Goal: Information Seeking & Learning: Find specific fact

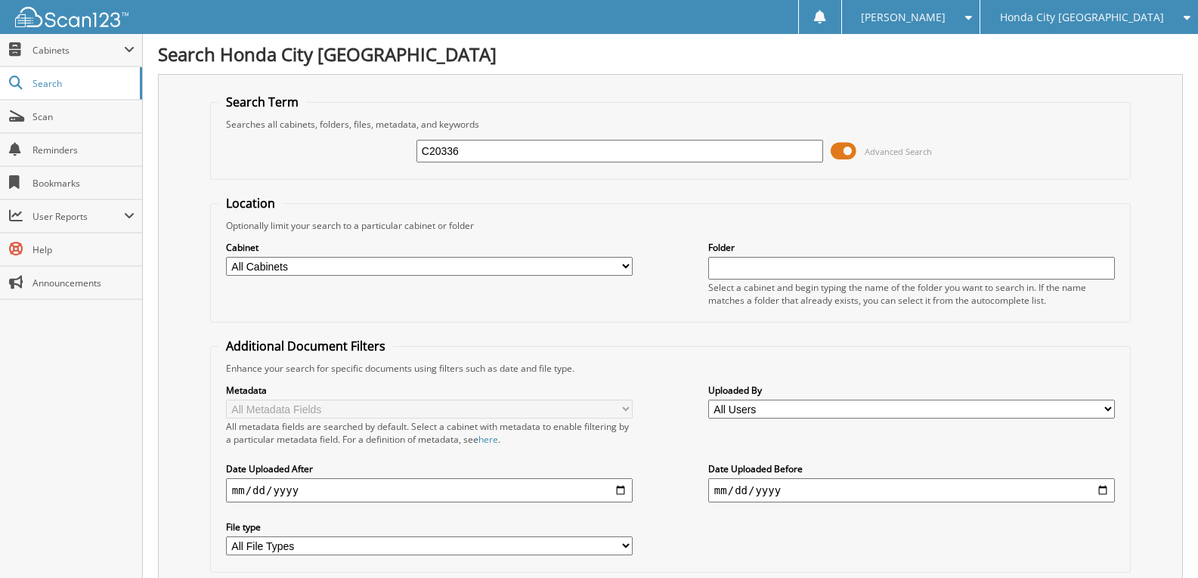
type input "C20336"
drag, startPoint x: 473, startPoint y: 152, endPoint x: 373, endPoint y: 166, distance: 101.6
click at [413, 160] on div "C20336 Advanced Search" at bounding box center [670, 151] width 904 height 41
type input "C20357"
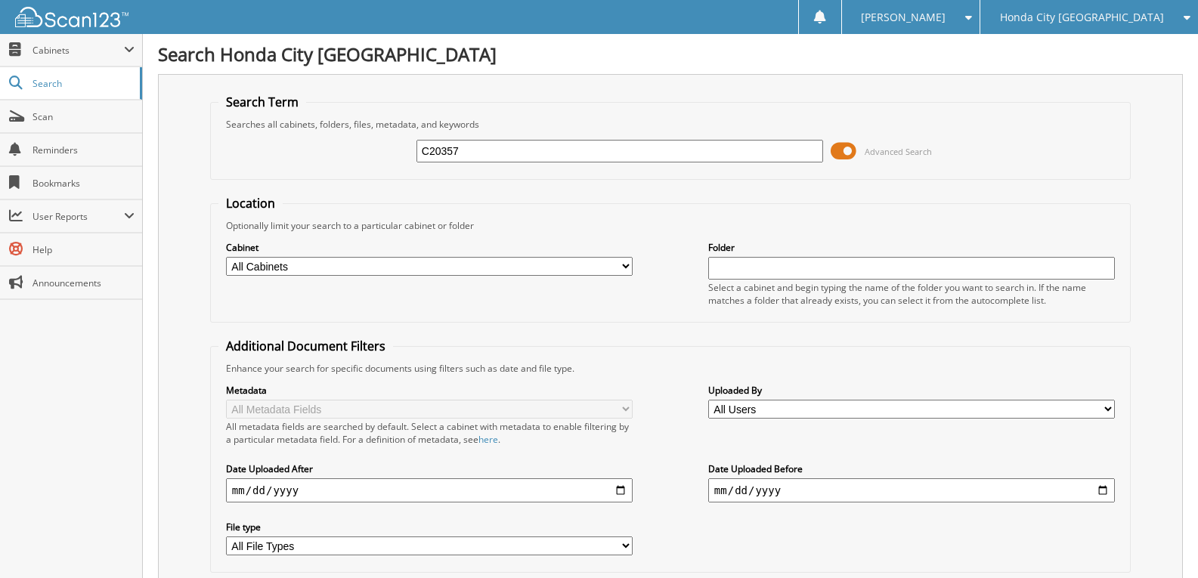
drag, startPoint x: 469, startPoint y: 155, endPoint x: 353, endPoint y: 178, distance: 118.0
click at [364, 178] on fieldset "Search Term Searches all cabinets, folders, files, metadata, and keywords C2035…" at bounding box center [670, 137] width 921 height 86
type input "C20335"
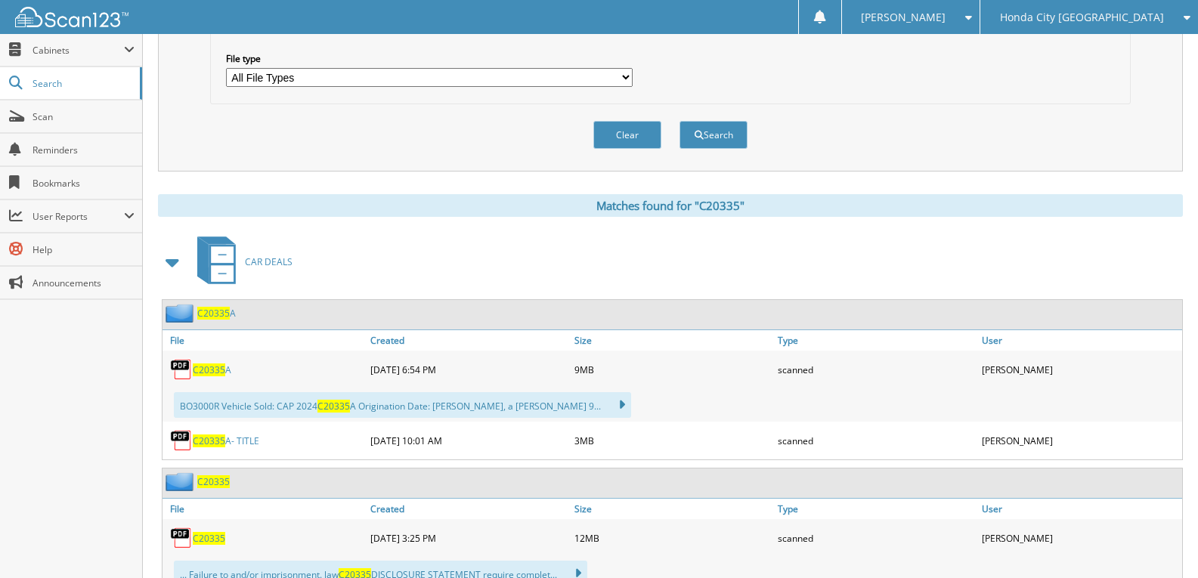
scroll to position [529, 0]
